Goal: Information Seeking & Learning: Understand process/instructions

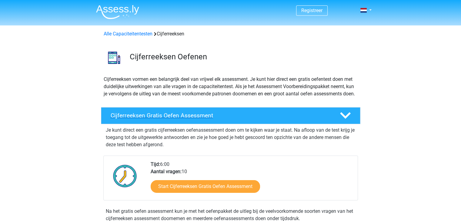
click at [343, 119] on polygon at bounding box center [345, 115] width 11 height 7
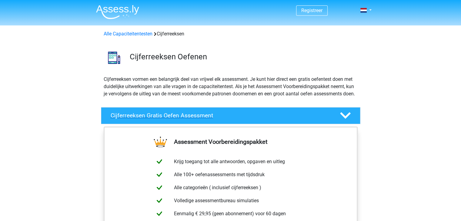
click at [343, 119] on polygon at bounding box center [345, 115] width 11 height 7
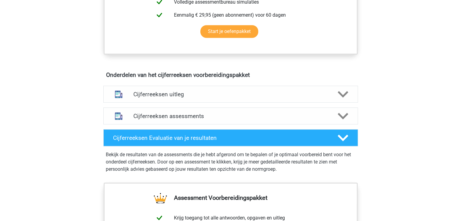
scroll to position [300, 0]
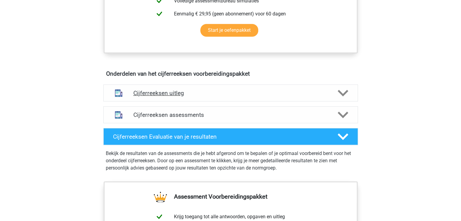
click at [344, 98] on icon at bounding box center [342, 93] width 11 height 11
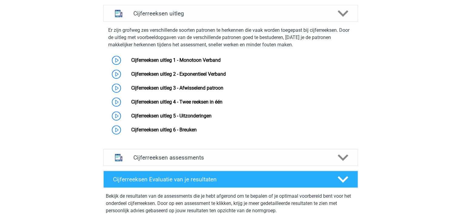
scroll to position [382, 0]
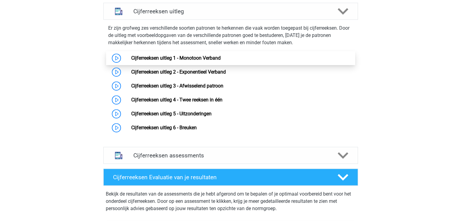
click at [197, 61] on link "Cijferreeksen uitleg 1 - Monotoon Verband" at bounding box center [175, 58] width 89 height 6
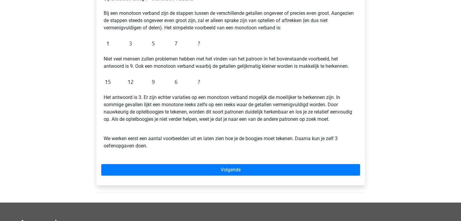
scroll to position [117, 0]
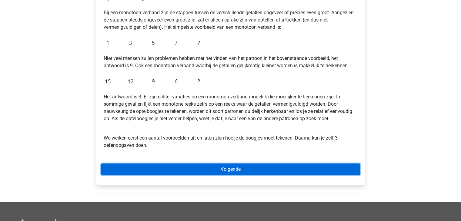
click at [254, 170] on link "Volgende" at bounding box center [230, 170] width 259 height 12
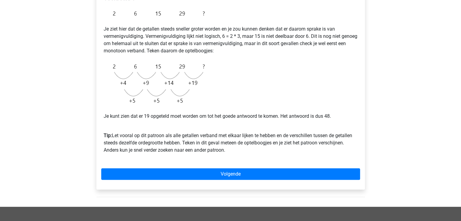
scroll to position [118, 0]
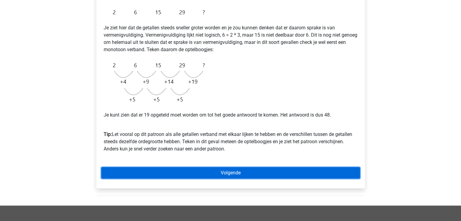
click at [301, 172] on link "Volgende" at bounding box center [230, 173] width 259 height 12
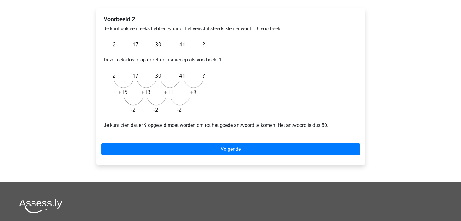
scroll to position [97, 0]
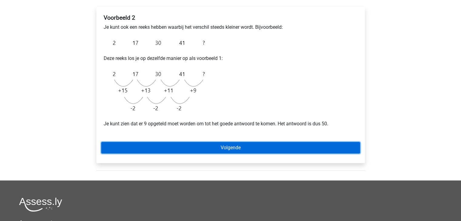
click at [287, 145] on link "Volgende" at bounding box center [230, 148] width 259 height 12
